Goal: Transaction & Acquisition: Subscribe to service/newsletter

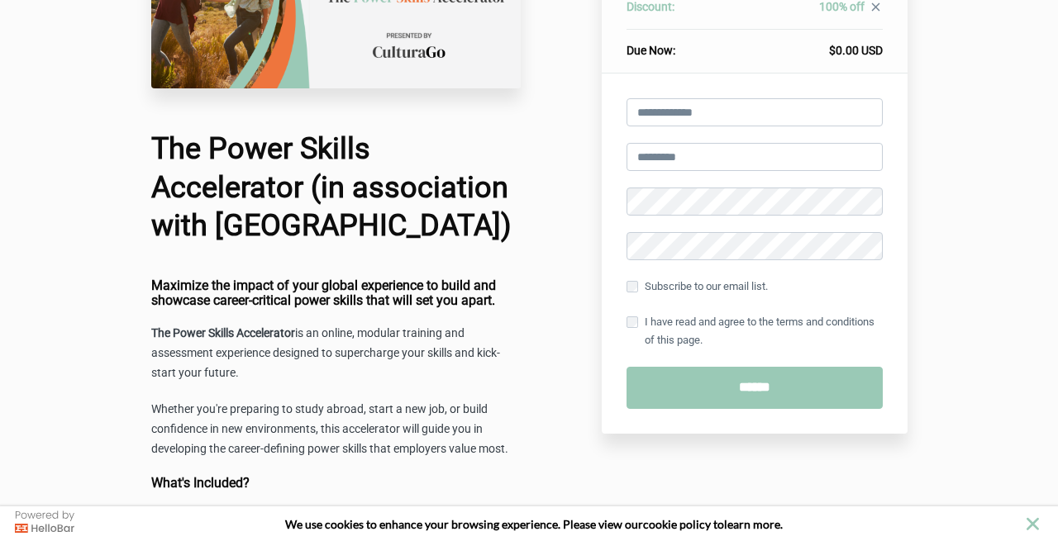
scroll to position [174, 0]
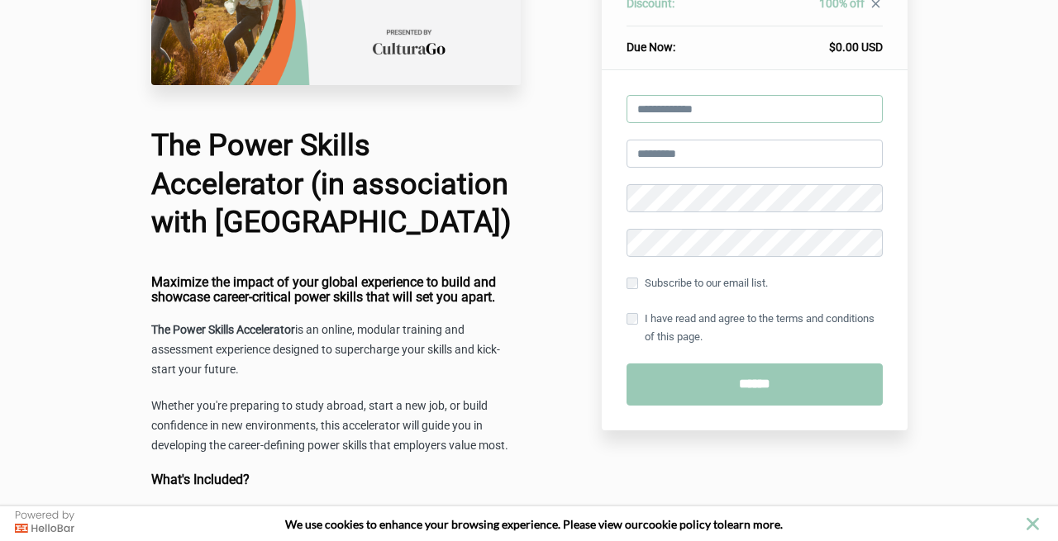
click at [683, 114] on input "email" at bounding box center [754, 109] width 256 height 28
click at [612, 121] on div "Apply Store this card for future purchases help_outline Subscribe to our email …" at bounding box center [755, 250] width 306 height 360
click at [646, 112] on input "email" at bounding box center [754, 109] width 256 height 28
click at [611, 143] on div "Apply Store this card for future purchases help_outline Subscribe to our email …" at bounding box center [755, 250] width 306 height 360
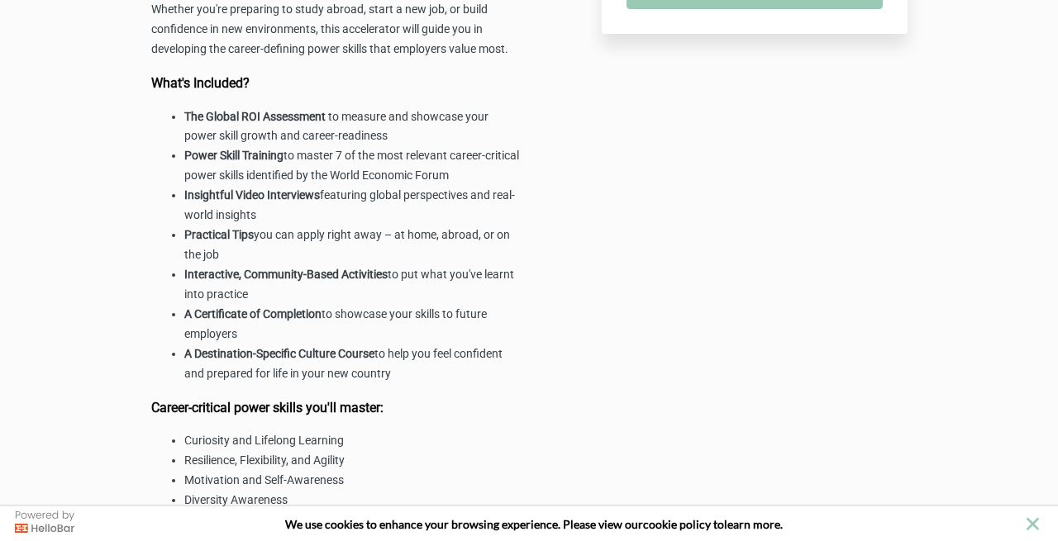
scroll to position [0, 0]
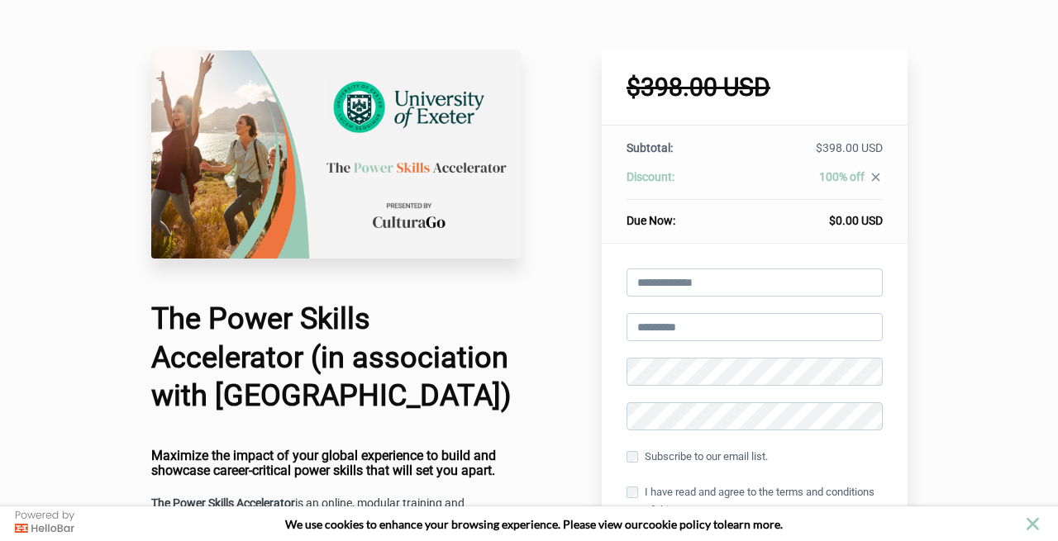
click at [617, 273] on div "Apply Store this card for future purchases help_outline Subscribe to our email …" at bounding box center [755, 424] width 306 height 360
click at [637, 273] on input "email" at bounding box center [754, 283] width 256 height 28
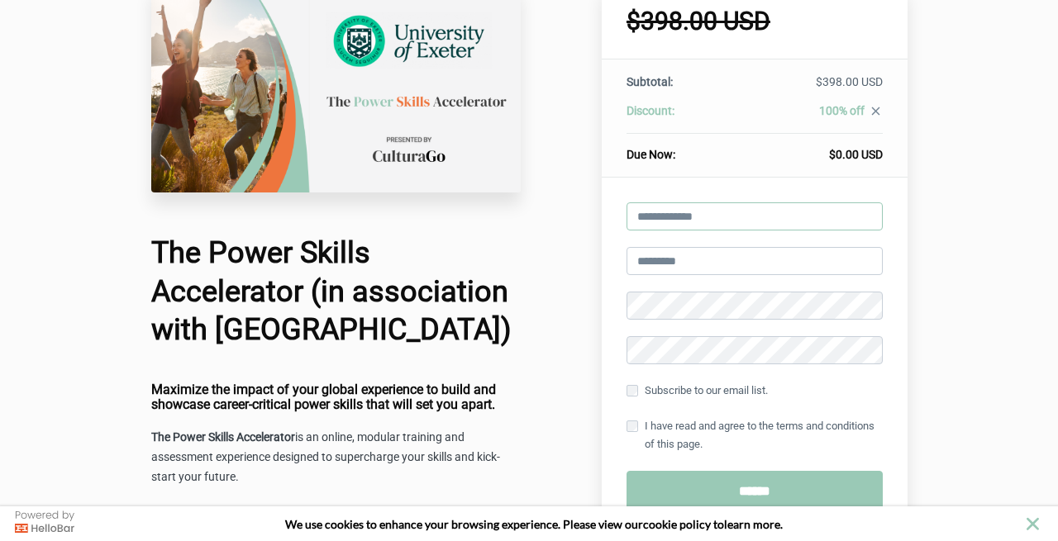
scroll to position [68, 0]
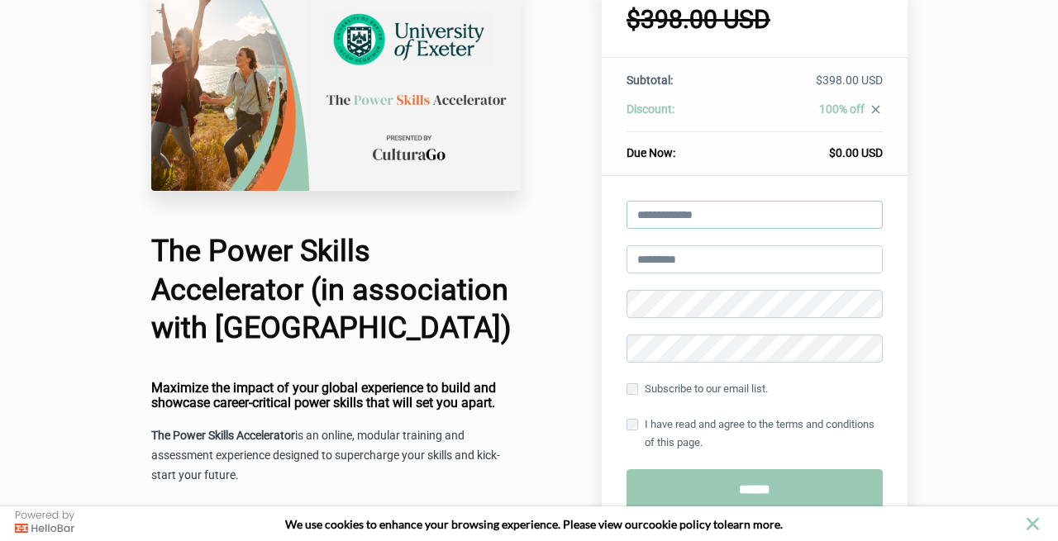
click at [693, 212] on input "email" at bounding box center [754, 215] width 256 height 28
click at [675, 194] on div "Apply Store this card for future purchases help_outline Subscribe to our email …" at bounding box center [755, 356] width 306 height 360
click at [668, 218] on input "email" at bounding box center [754, 215] width 256 height 28
click at [665, 217] on input "email" at bounding box center [754, 215] width 256 height 28
click at [667, 216] on input "email" at bounding box center [754, 215] width 256 height 28
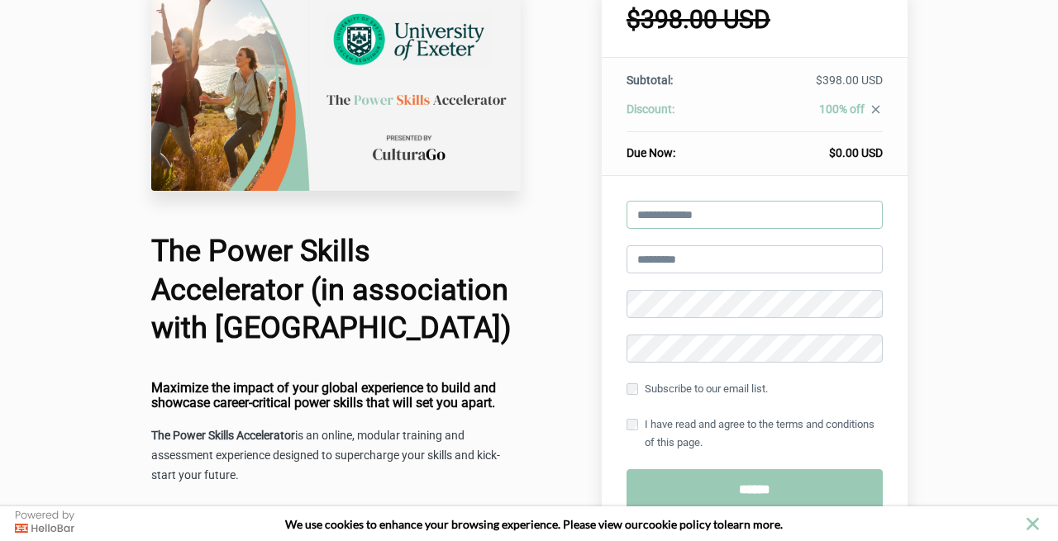
type input "**********"
click at [529, 473] on nordpass-autofill-portal at bounding box center [529, 473] width 0 height 0
click at [889, 156] on div "The Power Skills Accelerator (in association with [GEOGRAPHIC_DATA]): Subtotal:…" at bounding box center [755, 117] width 306 height 118
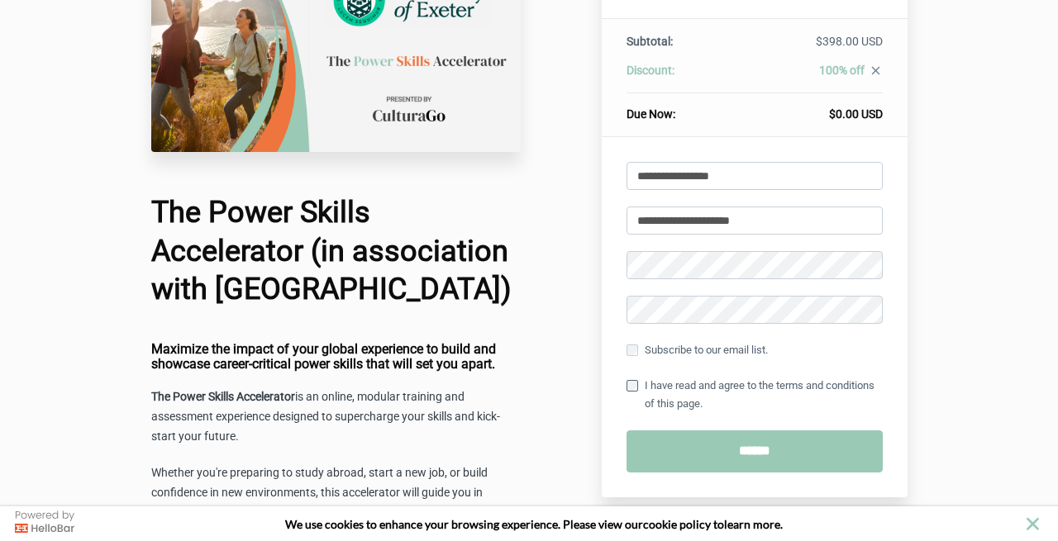
scroll to position [107, 0]
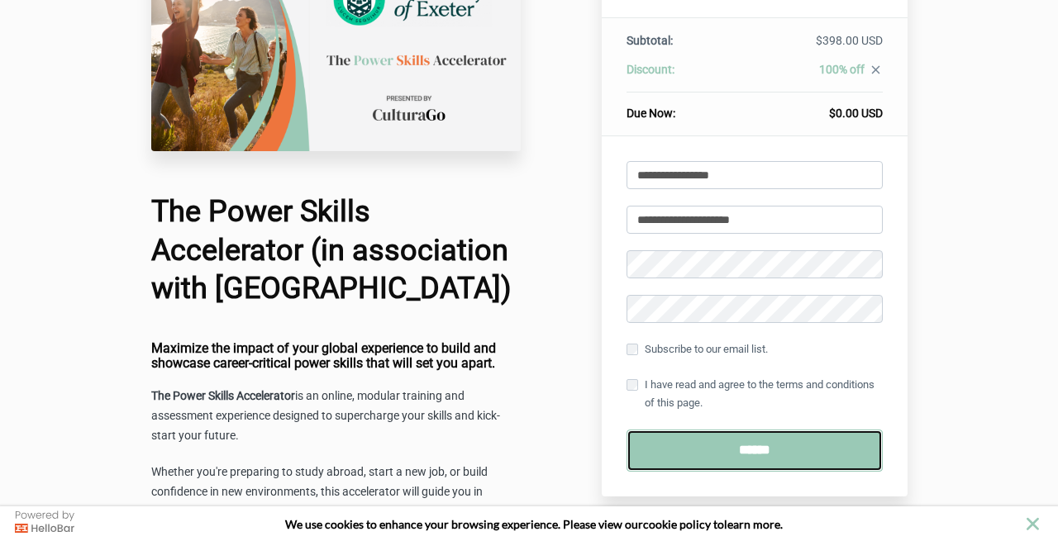
click at [664, 453] on input "******" at bounding box center [754, 451] width 256 height 42
type input "**********"
